Goal: Task Accomplishment & Management: Complete application form

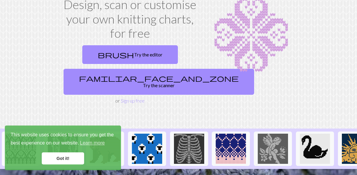
scroll to position [30, 0]
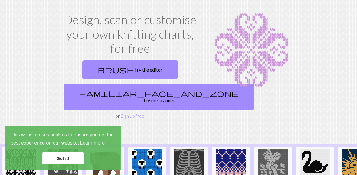
click at [162, 72] on link "brush Try the editor" at bounding box center [130, 69] width 96 height 19
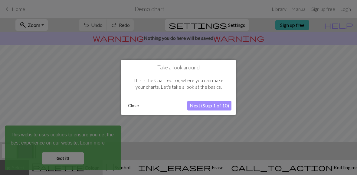
click at [137, 106] on button "Close" at bounding box center [133, 106] width 16 height 9
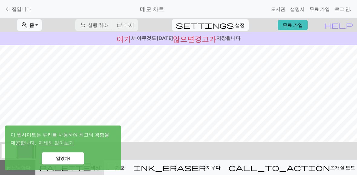
click at [8, 4] on link "keyboard_arrow_left 집입니다" at bounding box center [18, 9] width 28 height 10
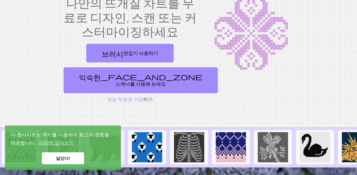
scroll to position [48, 0]
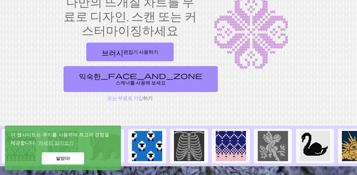
click at [159, 50] on link "브러시 편집기 사용하기" at bounding box center [129, 52] width 87 height 19
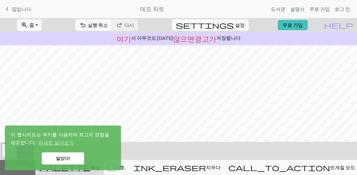
click at [344, 11] on font "로그 인." at bounding box center [342, 9] width 16 height 6
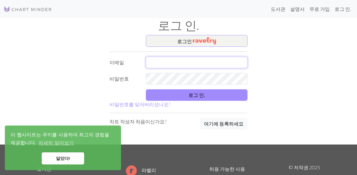
click at [224, 66] on input "text" at bounding box center [197, 62] width 102 height 11
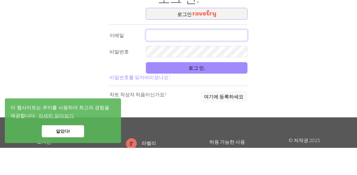
type input "O"
type input "[PERSON_NAME][EMAIL_ADDRESS][DOMAIN_NAME]"
click at [239, 89] on button "로그 인." at bounding box center [197, 94] width 102 height 11
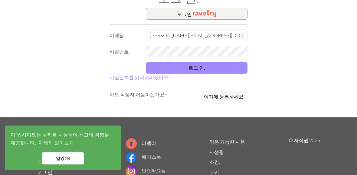
click at [225, 74] on button "로그 인." at bounding box center [197, 67] width 102 height 11
click at [278, 36] on div "로그인 이메일 olivia6791@naver.com 비밀번호 로그 인. 비밀번호를 잊어버리셨나요? 차트 작성자 처음이신가요? 여기에 등록하세요" at bounding box center [178, 63] width 290 height 110
click at [210, 71] on button "로그 인." at bounding box center [197, 67] width 102 height 11
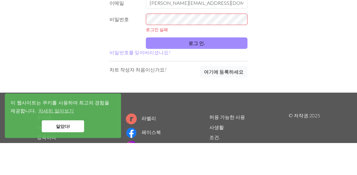
click at [141, 55] on div "로그인 이메일 olivia6791@naver.com 비밀번호 로그인 실패 로그 인. 비밀번호를 잊어버리셨나요? 차트 작성자 처음이신가요? 여기…" at bounding box center [178, 67] width 145 height 118
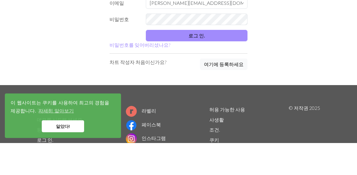
scroll to position [60, 0]
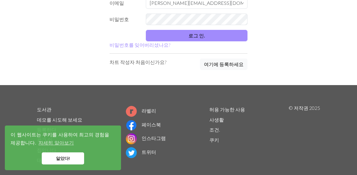
click at [142, 47] on font "비밀번호를 잊어버리셨나요?" at bounding box center [139, 45] width 61 height 6
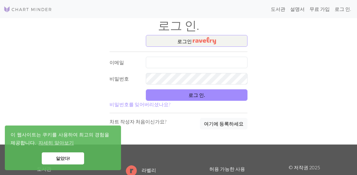
click at [235, 42] on button "로그인" at bounding box center [197, 41] width 102 height 12
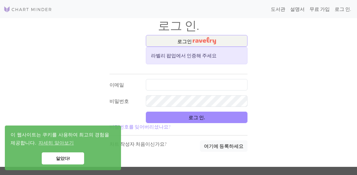
click at [297, 73] on div "로그인 라벨리 팝업에서 인증해 주세요 이메일 비밀번호 로그 인. 비밀번호를 잊어버리셨나요? 차트 작성자 처음이신가요? 여기에 등록하세요" at bounding box center [178, 101] width 290 height 132
click at [234, 148] on font "여기에 등록하세요" at bounding box center [224, 146] width 40 height 6
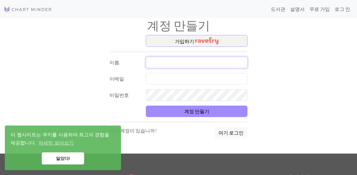
click at [232, 63] on input "text" at bounding box center [197, 62] width 102 height 11
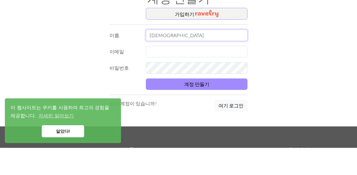
type input "예담"
click at [233, 73] on input "text" at bounding box center [197, 78] width 102 height 11
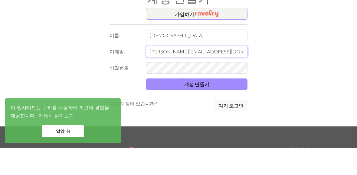
type input "[PERSON_NAME][EMAIL_ADDRESS][DOMAIN_NAME]"
click at [302, 53] on div "가입하기 이름. 예담 이메일 olivia6791@naver.com 비밀번호 계정 만들기 이미 계정이 있습니까? 여기 로그인" at bounding box center [178, 94] width 290 height 119
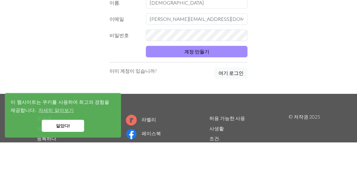
click at [236, 79] on button "계정 만들기" at bounding box center [197, 84] width 102 height 11
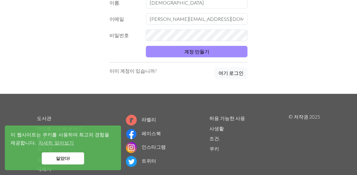
click at [223, 57] on button "계정 만들기" at bounding box center [197, 51] width 102 height 11
click at [197, 55] on button "계정 만들기" at bounding box center [197, 51] width 102 height 11
click at [201, 54] on font "계정 만들기" at bounding box center [196, 52] width 25 height 6
click at [291, 40] on div "가입하기 이름. 예담 이메일 olivia6791@naver.com 비밀번호 계정 만들기 이미 계정이 있습니까? 여기 로그인" at bounding box center [178, 34] width 290 height 119
click at [207, 54] on font "계정 만들기" at bounding box center [196, 52] width 25 height 6
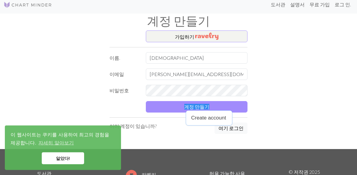
scroll to position [1, 0]
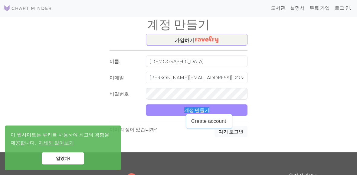
click at [238, 112] on button "계정 만들기" at bounding box center [197, 110] width 102 height 11
click at [238, 110] on button "계정 만들기" at bounding box center [197, 110] width 102 height 11
click at [56, 161] on link "알았다!" at bounding box center [63, 159] width 42 height 12
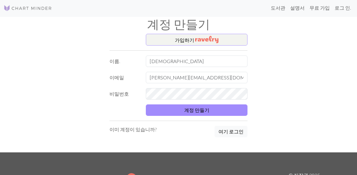
click at [225, 111] on button "계정 만들기" at bounding box center [197, 110] width 102 height 11
click at [225, 113] on button "계정 만들기" at bounding box center [197, 110] width 102 height 11
click at [227, 112] on button "계정 만들기" at bounding box center [197, 110] width 102 height 11
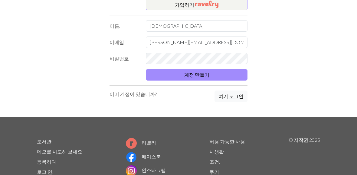
scroll to position [78, 0]
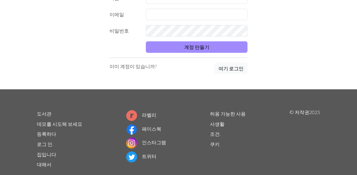
scroll to position [6, 0]
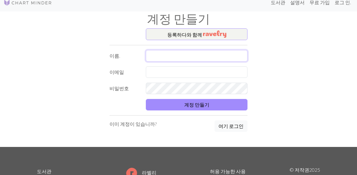
click at [228, 59] on input "text" at bounding box center [197, 55] width 102 height 11
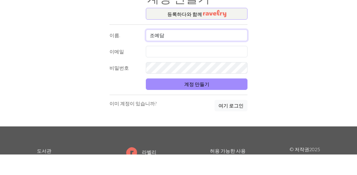
type input "조예담"
click at [232, 67] on input "text" at bounding box center [197, 72] width 102 height 11
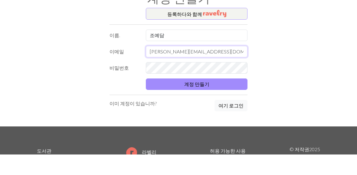
type input "[PERSON_NAME][EMAIL_ADDRESS][DOMAIN_NAME]"
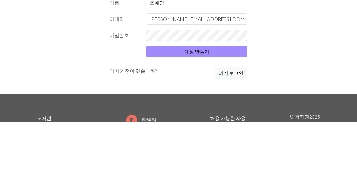
click at [305, 47] on div "등록하다 와 함께 이름. [PERSON_NAME] 이메일 [PERSON_NAME][EMAIL_ADDRESS][DOMAIN_NAME] 비밀번호 …" at bounding box center [178, 88] width 290 height 119
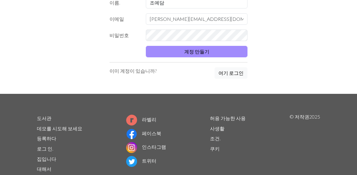
click at [231, 57] on button "계정 만들기" at bounding box center [197, 51] width 102 height 11
click at [234, 55] on button "계정 만들기" at bounding box center [197, 51] width 102 height 11
click at [300, 44] on div "등록하다 와 함께 이름. [PERSON_NAME] 이메일 [PERSON_NAME][EMAIL_ADDRESS][DOMAIN_NAME] 비밀번호 …" at bounding box center [178, 34] width 290 height 119
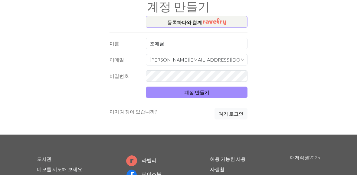
scroll to position [19, 0]
click at [232, 93] on button "계정 만들기" at bounding box center [197, 92] width 102 height 11
click at [223, 95] on button "계정 만들기" at bounding box center [197, 92] width 102 height 11
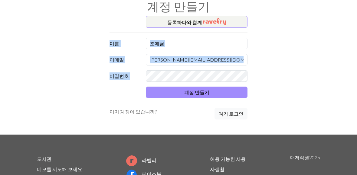
click at [300, 28] on div "등록하다 와 함께 이름. [PERSON_NAME] 이메일 [PERSON_NAME][EMAIL_ADDRESS][DOMAIN_NAME] 비밀번호 …" at bounding box center [178, 75] width 290 height 119
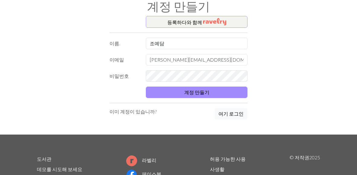
click at [234, 97] on button "계정 만들기" at bounding box center [197, 92] width 102 height 11
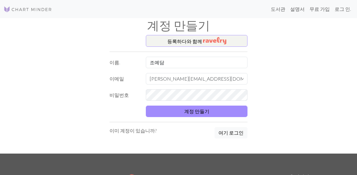
click at [242, 42] on button "등록하다 와 함께" at bounding box center [197, 41] width 102 height 12
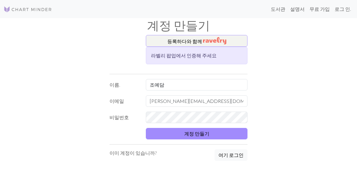
click at [217, 132] on button "계정 만들기" at bounding box center [197, 133] width 102 height 11
click at [203, 138] on button "계정 만들기" at bounding box center [197, 133] width 102 height 11
click at [206, 135] on font "계정 만들기" at bounding box center [196, 134] width 25 height 6
click at [203, 135] on font "계정 만들기" at bounding box center [196, 134] width 25 height 6
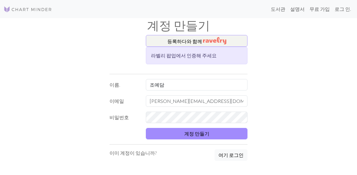
click at [274, 86] on div "등록하다 와 함께 라벨리 팝업에서 인증해 주세요 이름. [PERSON_NAME] 이메일 [PERSON_NAME][EMAIL_ADDRESS][D…" at bounding box center [178, 105] width 290 height 141
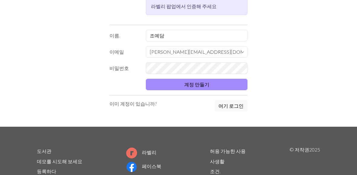
scroll to position [100, 0]
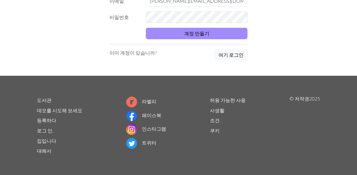
click at [44, 109] on font "데모를 시도해 보세요" at bounding box center [59, 111] width 45 height 6
